Goal: Check status

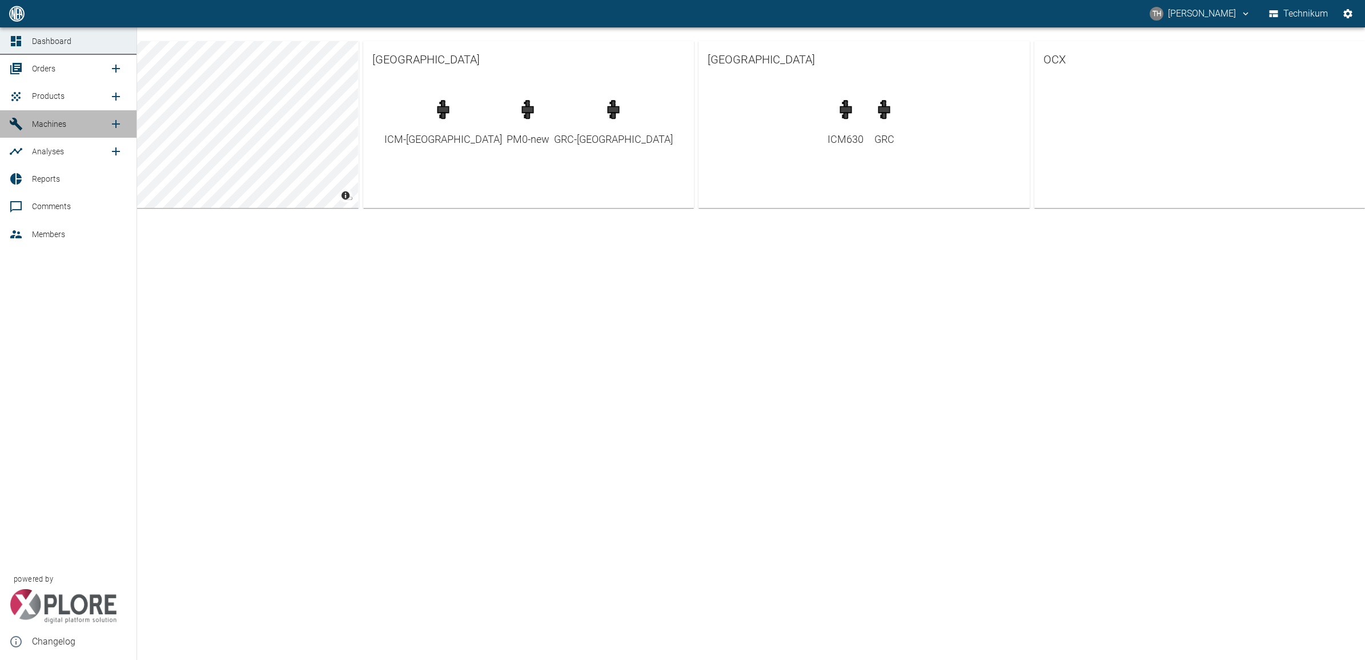
click at [58, 119] on span "Machines" at bounding box center [49, 123] width 34 height 9
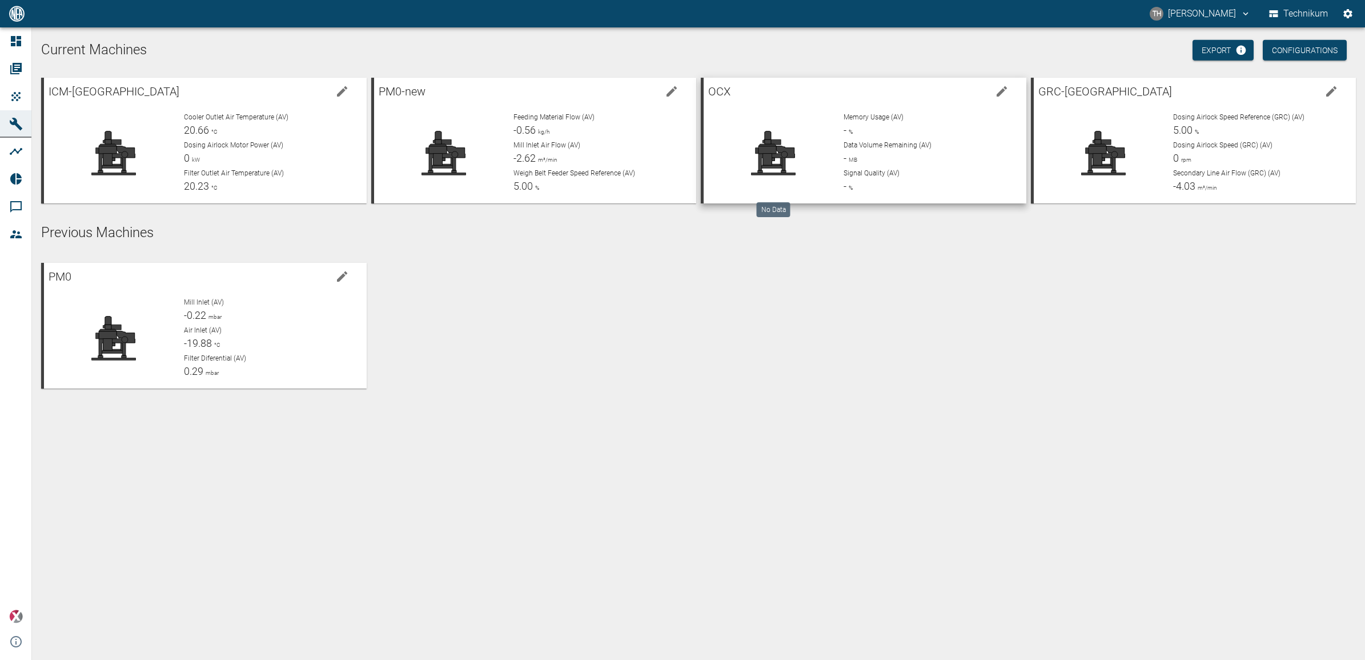
click at [832, 153] on div at bounding box center [774, 153] width 122 height 82
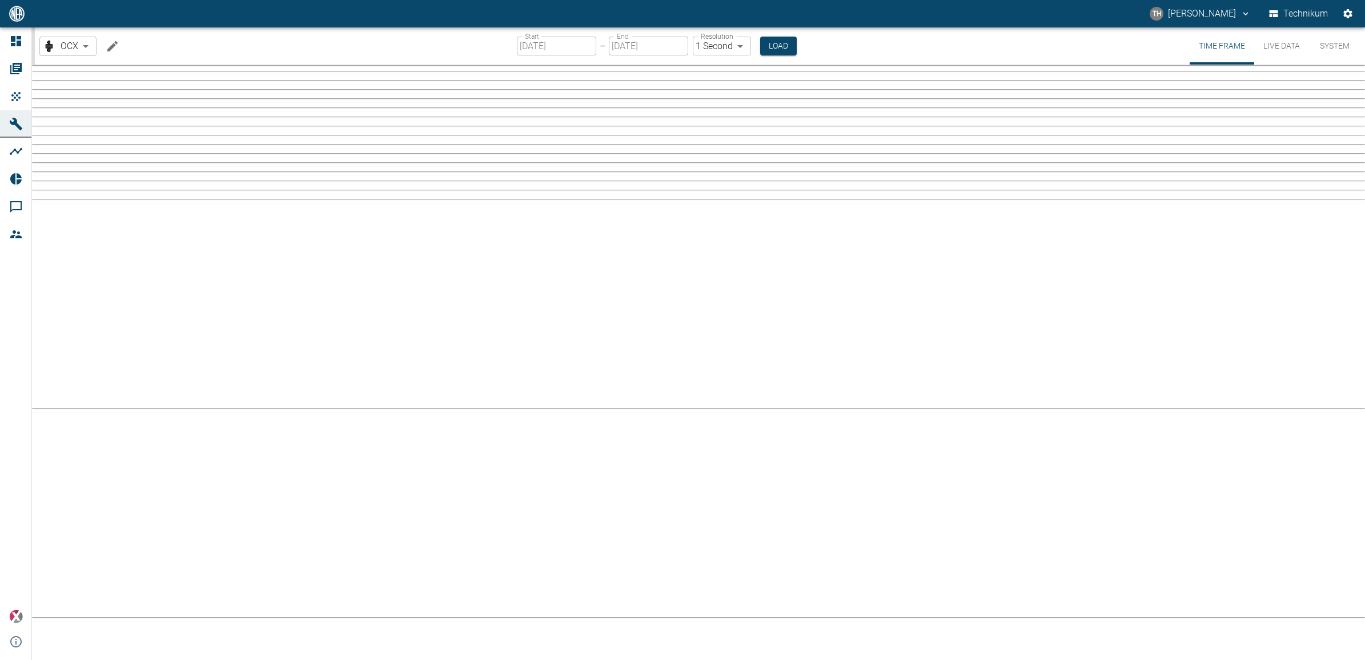
type input "2min"
